Goal: Navigation & Orientation: Find specific page/section

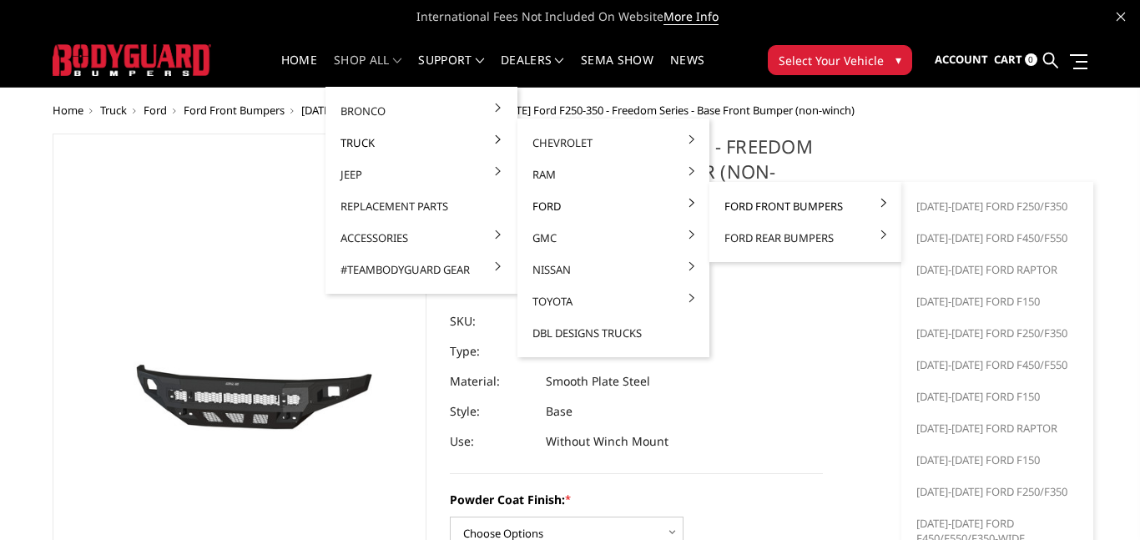
click at [727, 206] on link "Ford Front Bumpers" at bounding box center [805, 206] width 179 height 32
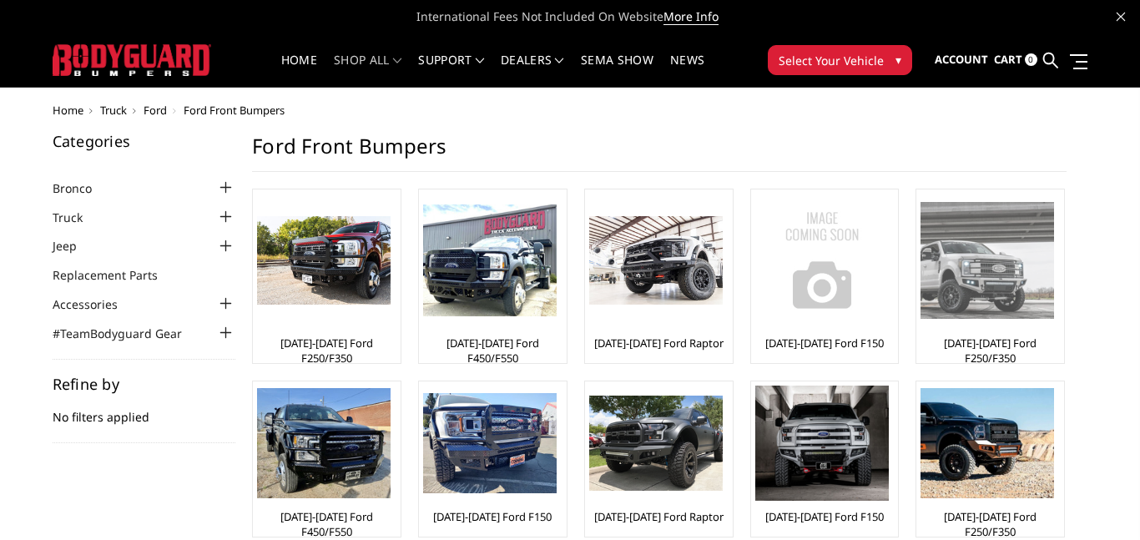
click at [986, 287] on img at bounding box center [986, 260] width 133 height 116
